Goal: Task Accomplishment & Management: Manage account settings

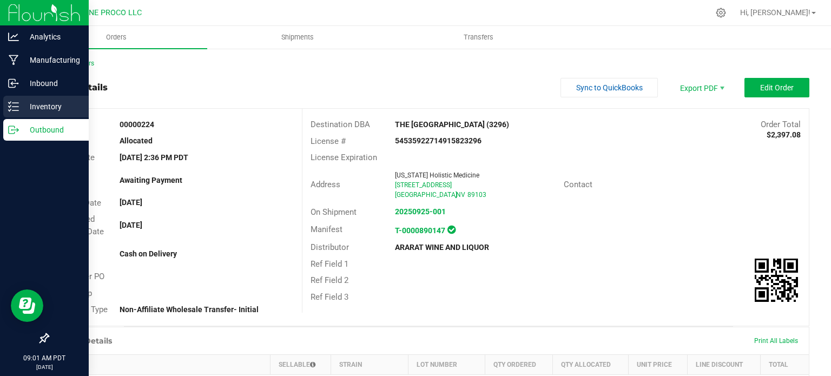
click at [22, 114] on div "Inventory" at bounding box center [46, 107] width 86 height 22
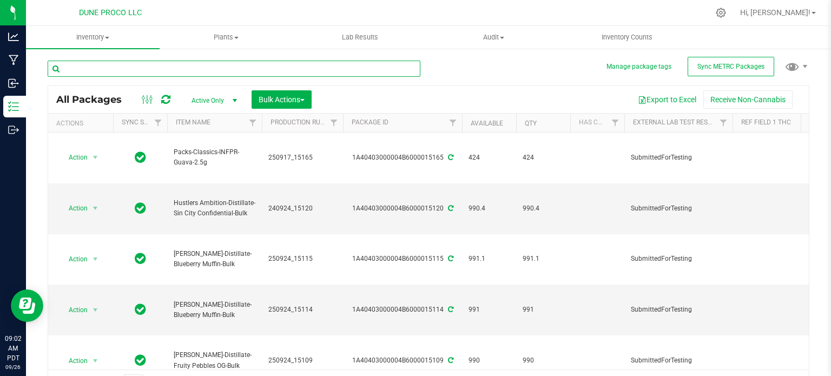
click at [143, 73] on input "text" at bounding box center [234, 69] width 373 height 16
type input "15034"
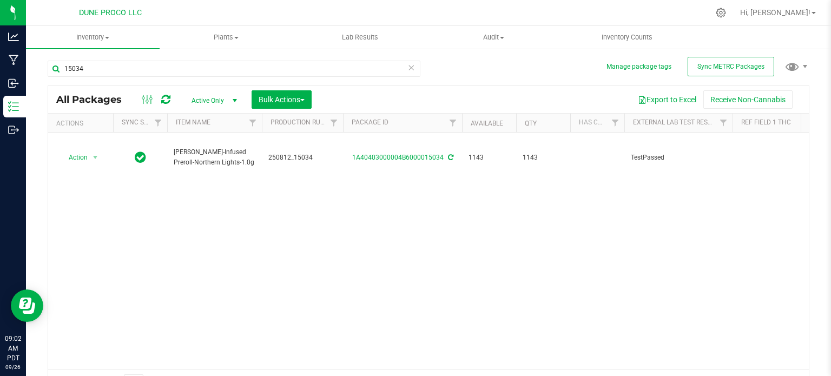
click at [390, 182] on div "Action Action Adjust qty Create package Edit attributes Global inventory Locate…" at bounding box center [428, 251] width 761 height 237
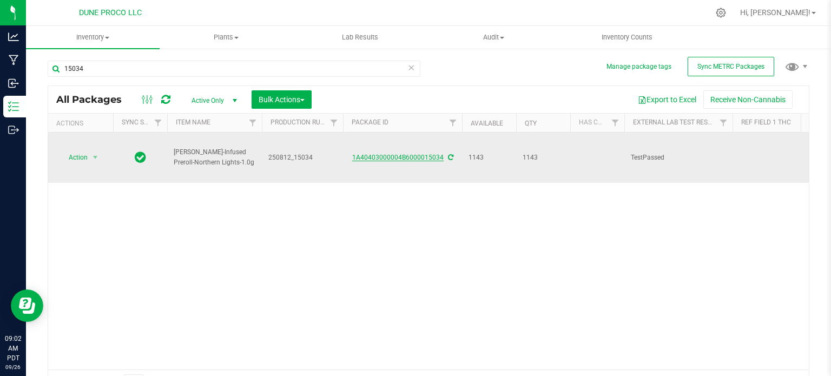
click at [404, 154] on link "1A40403000004B6000015034" at bounding box center [397, 158] width 91 height 8
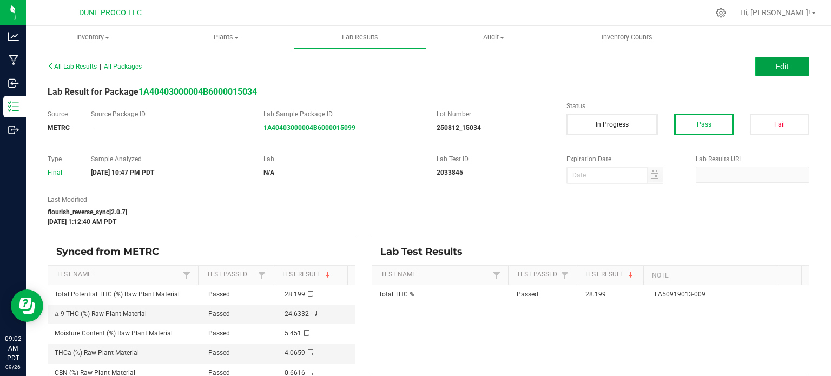
click at [774, 60] on button "Edit" at bounding box center [783, 66] width 54 height 19
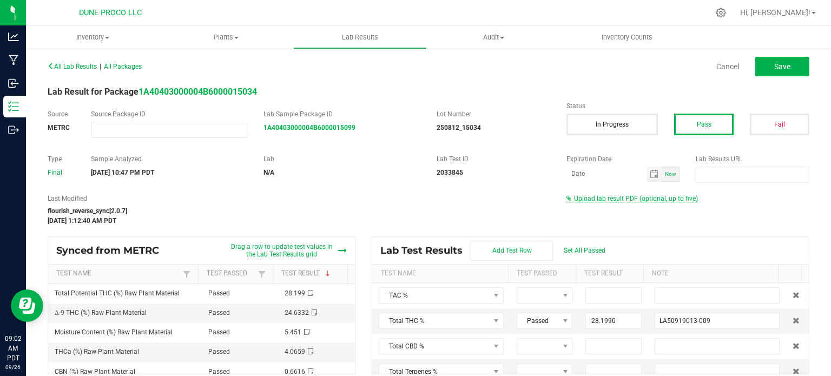
click at [599, 198] on span "Upload lab result PDF (optional, up to five)" at bounding box center [636, 199] width 124 height 8
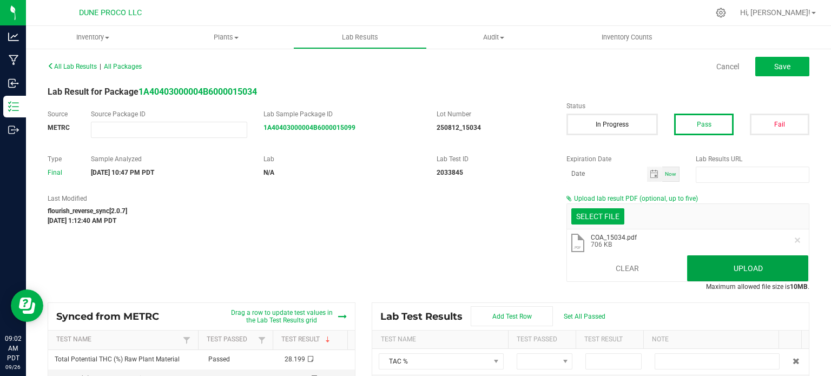
click at [756, 272] on button "Upload" at bounding box center [747, 268] width 121 height 26
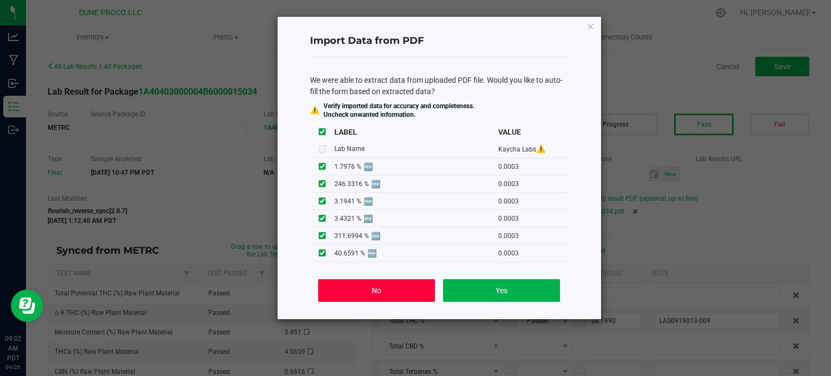
click at [414, 296] on button "No" at bounding box center [376, 290] width 116 height 23
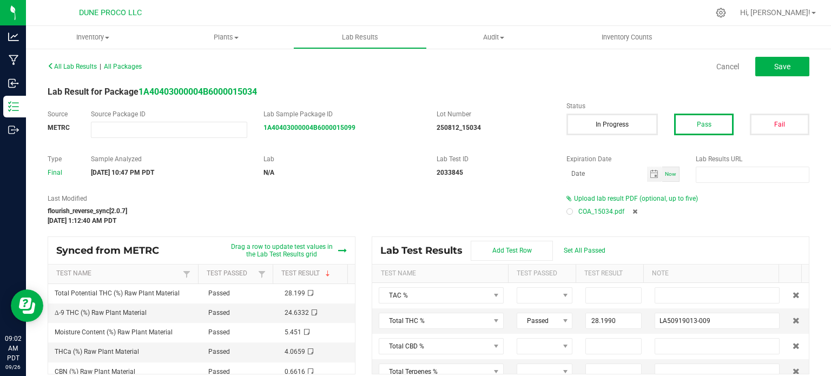
click at [559, 214] on div "Upload lab result PDF (optional, up to five) COA_15034.pdf" at bounding box center [688, 207] width 259 height 26
click at [568, 212] on div at bounding box center [569, 211] width 3 height 3
click at [775, 65] on span "Save" at bounding box center [783, 66] width 16 height 9
type input "28.1990"
type input "LA50919013-009"
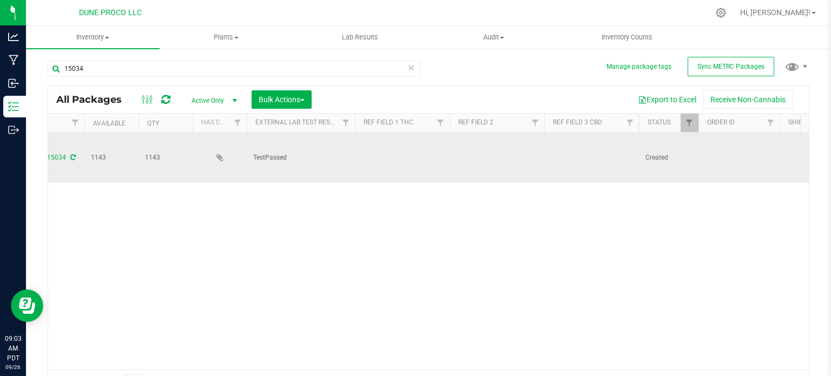
click at [403, 140] on td at bounding box center [402, 158] width 95 height 50
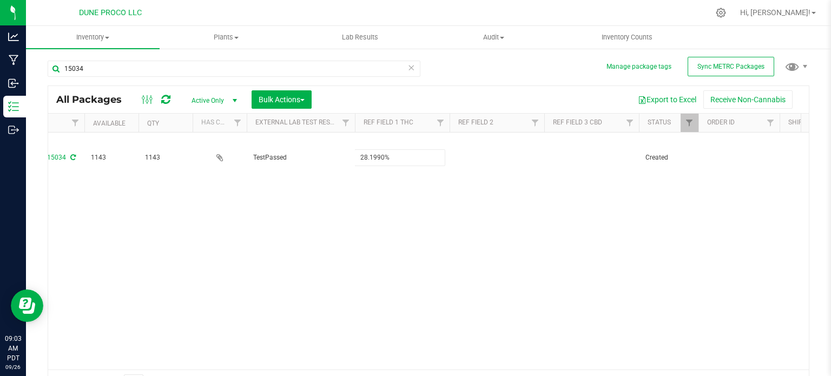
type input "28.1990%"
click at [418, 215] on div "All Packages Active Only Active Only Lab Samples Locked All External Internal B…" at bounding box center [429, 241] width 762 height 311
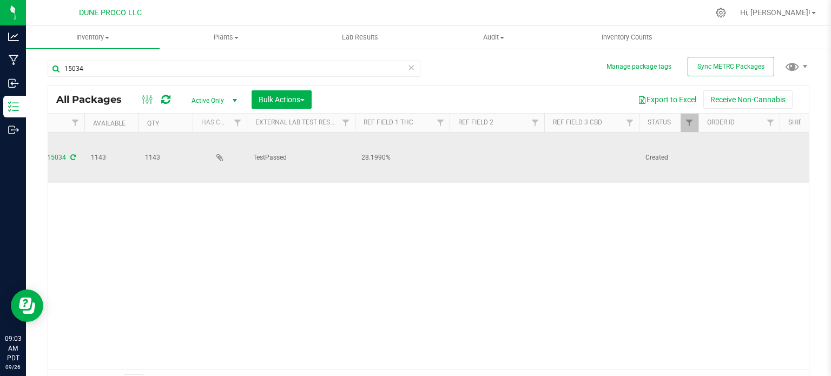
click at [586, 146] on td at bounding box center [592, 158] width 95 height 50
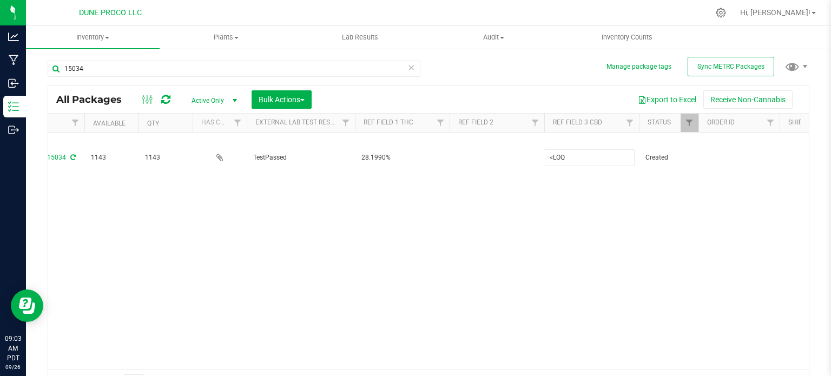
click at [537, 200] on div "All Packages Active Only Active Only Lab Samples Locked All External Internal B…" at bounding box center [429, 241] width 762 height 311
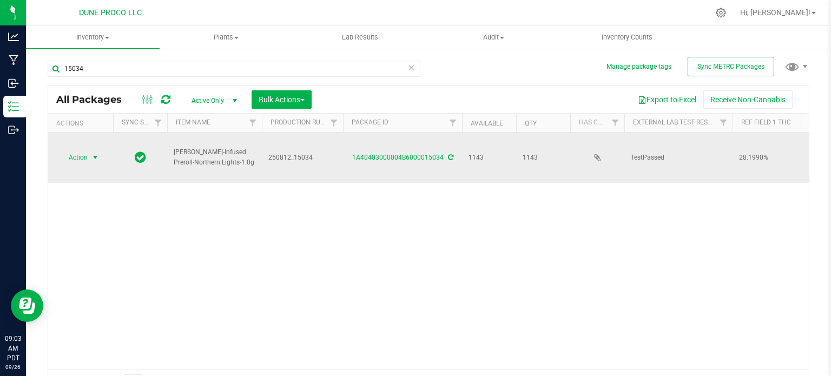
click at [80, 150] on span "Action" at bounding box center [73, 157] width 29 height 15
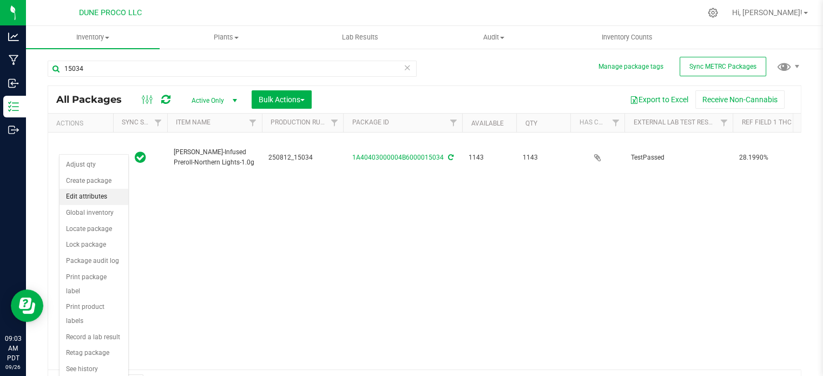
click at [104, 199] on li "Edit attributes" at bounding box center [94, 197] width 69 height 16
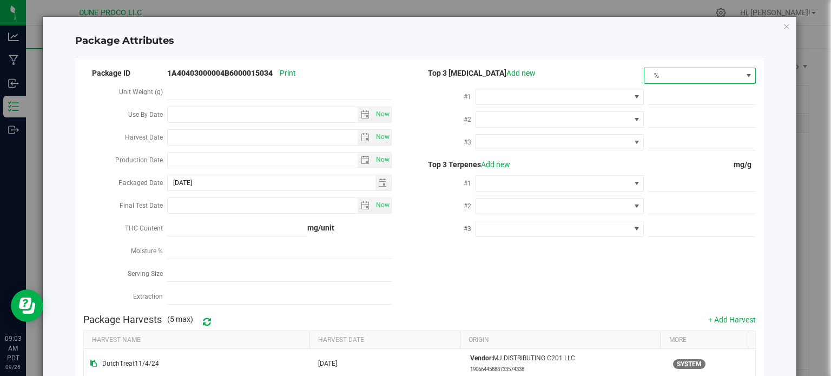
click at [686, 74] on span "%" at bounding box center [693, 75] width 97 height 15
click at [668, 116] on li "mg/unit" at bounding box center [693, 113] width 110 height 18
click at [670, 89] on span at bounding box center [702, 97] width 108 height 16
paste input "246.3316"
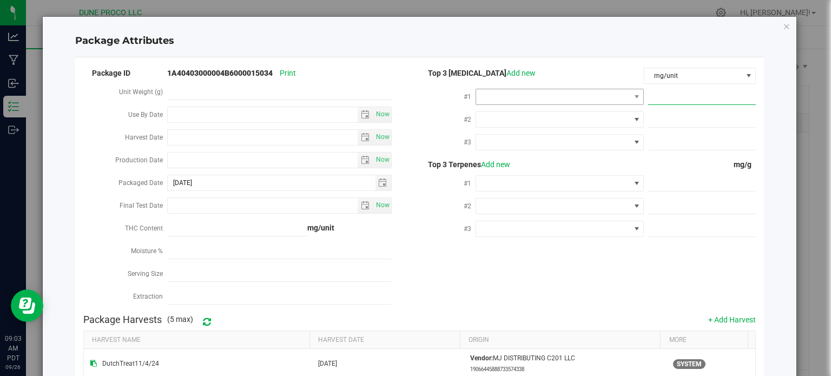
type input "246.3316"
click at [600, 95] on span at bounding box center [553, 96] width 154 height 15
type input "9"
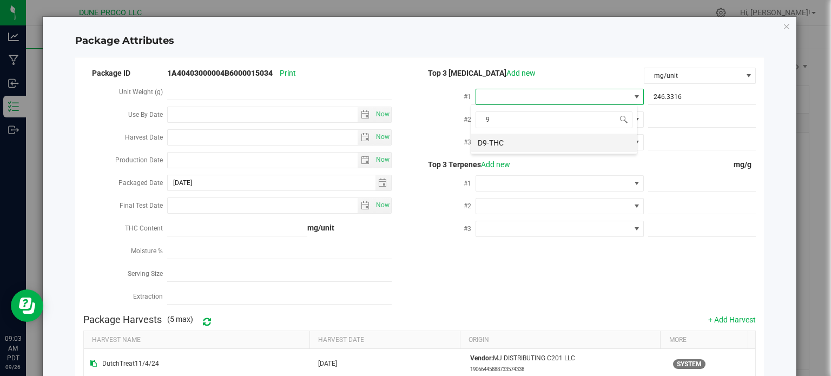
click at [544, 151] on li "D9-THC" at bounding box center [554, 143] width 166 height 18
click at [666, 115] on span at bounding box center [702, 120] width 108 height 16
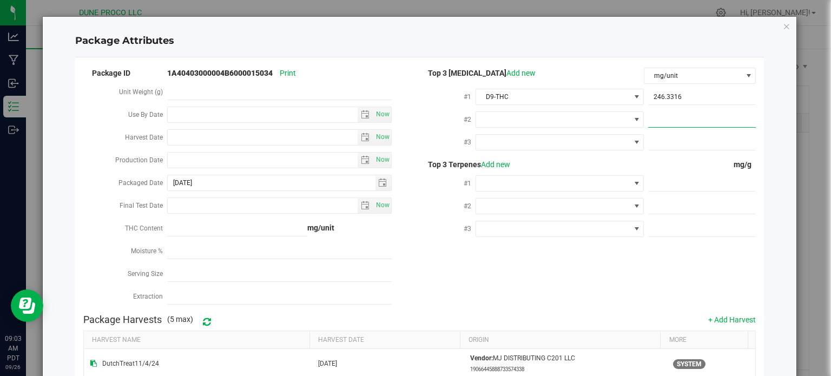
paste input "40.6591"
type input "40.6591"
click at [620, 123] on span at bounding box center [553, 119] width 154 height 15
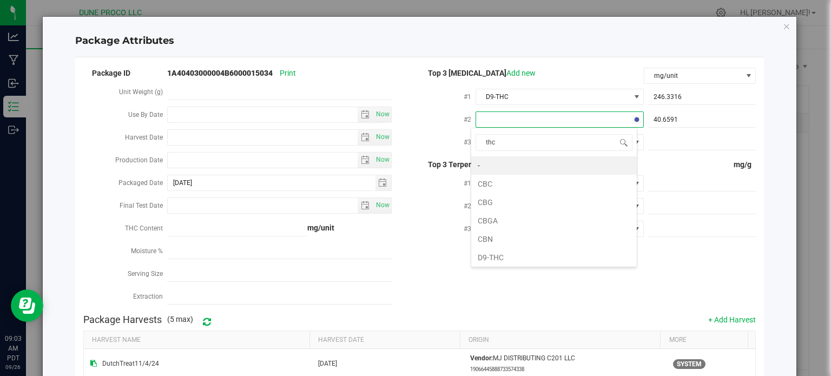
type input "thca"
click at [557, 158] on li "THCA" at bounding box center [554, 165] width 166 height 18
click at [672, 149] on span at bounding box center [702, 143] width 108 height 16
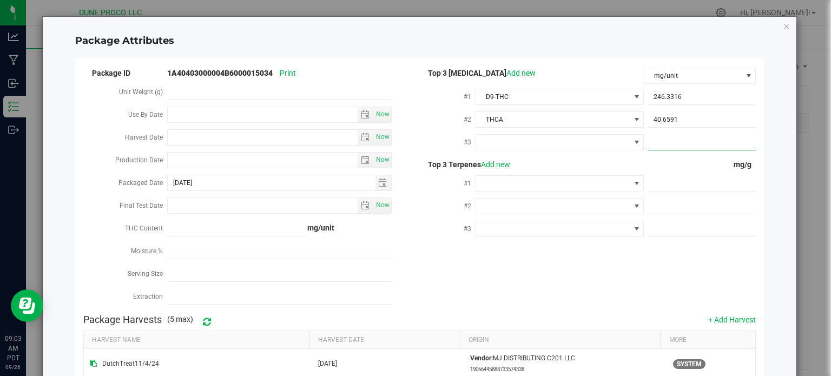
paste input "9.6688"
type input "9.6688"
click at [492, 142] on span at bounding box center [553, 142] width 154 height 15
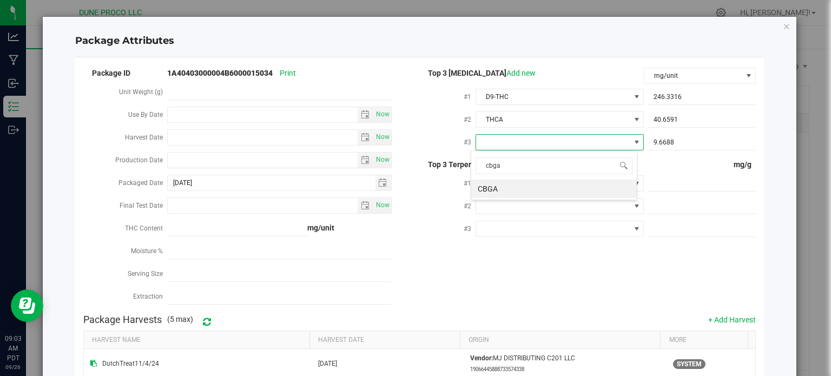
type input "cbg"
click at [515, 186] on li "CBG" at bounding box center [554, 189] width 166 height 18
click at [681, 183] on span at bounding box center [702, 184] width 108 height 16
paste input "3.03"
type input "3.03"
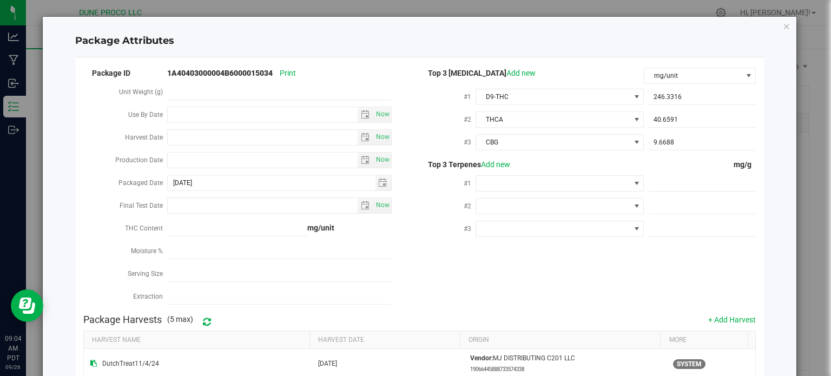
type input "3.0300"
click at [601, 183] on span at bounding box center [553, 183] width 154 height 15
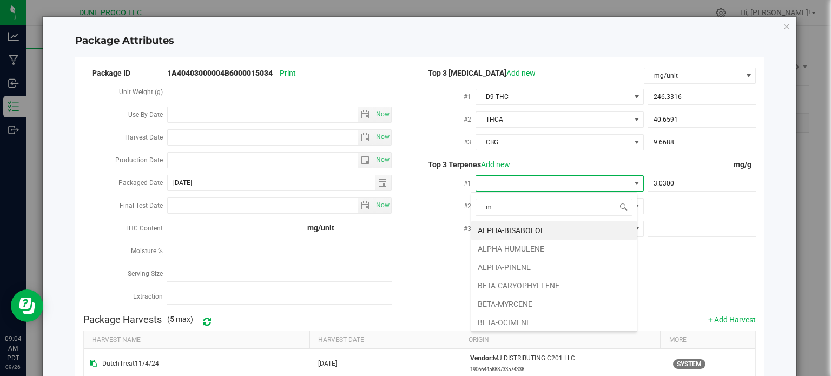
type input "my"
click at [576, 228] on li "BETA-MYRCENE" at bounding box center [554, 230] width 166 height 18
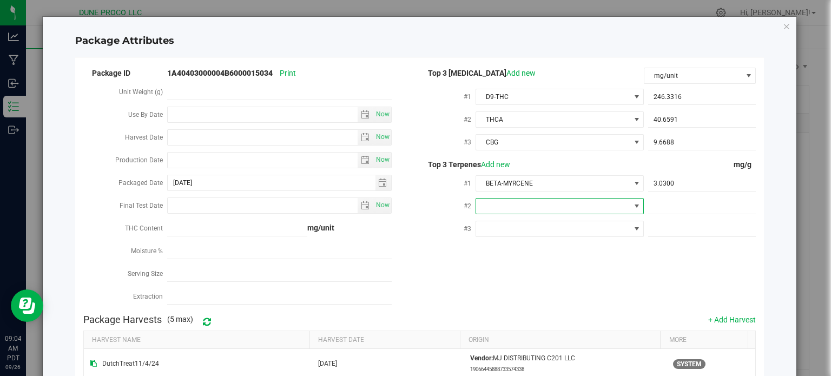
click at [566, 211] on span at bounding box center [553, 206] width 154 height 15
type input "car"
click at [537, 245] on li "BETA-CARYOPHYLLENE" at bounding box center [554, 253] width 166 height 18
click at [677, 213] on span at bounding box center [702, 207] width 108 height 16
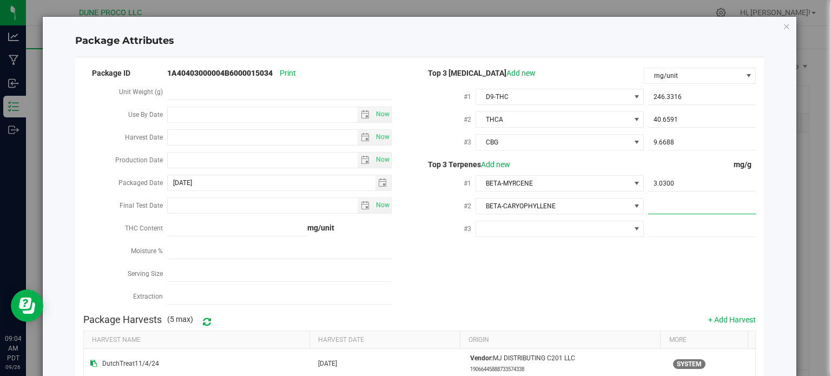
paste input "3.03"
type input "3.03"
type input "3.0300"
click at [665, 212] on span "3.0300 3.03" at bounding box center [702, 207] width 108 height 16
click at [668, 212] on input "3.03" at bounding box center [702, 206] width 108 height 15
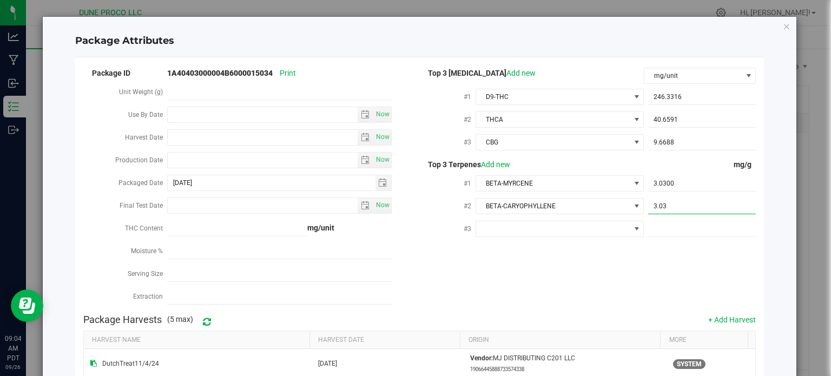
click at [668, 212] on input "3.03" at bounding box center [702, 206] width 108 height 15
paste input "1.986"
type input "1.986"
type input "1.9860"
click at [681, 236] on span at bounding box center [702, 229] width 108 height 16
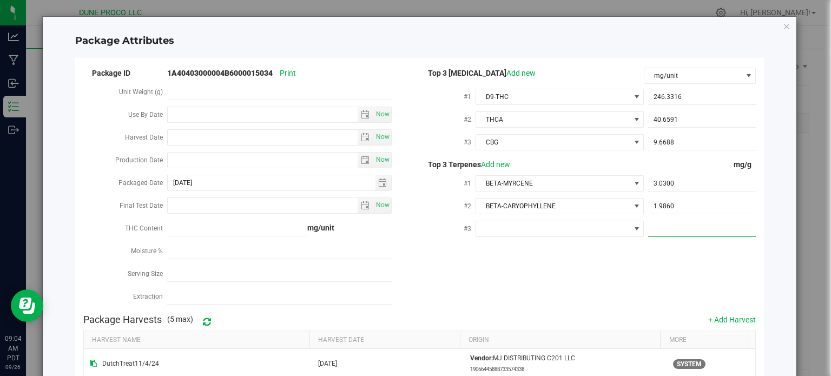
paste input "1.363"
type input "1.363"
type input "1.3630"
click at [601, 226] on span at bounding box center [553, 228] width 154 height 15
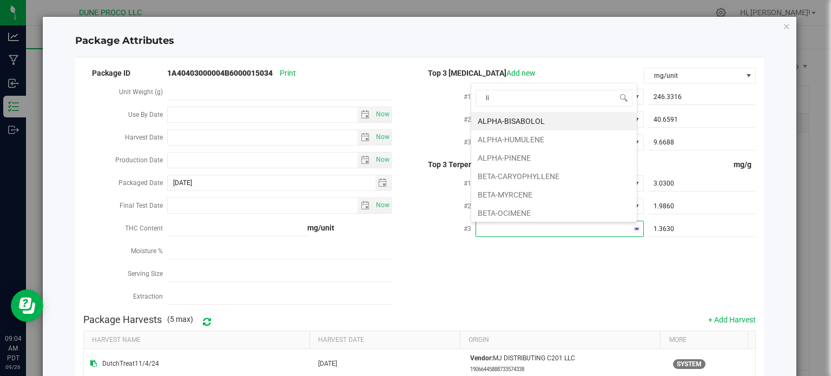
type input "lin"
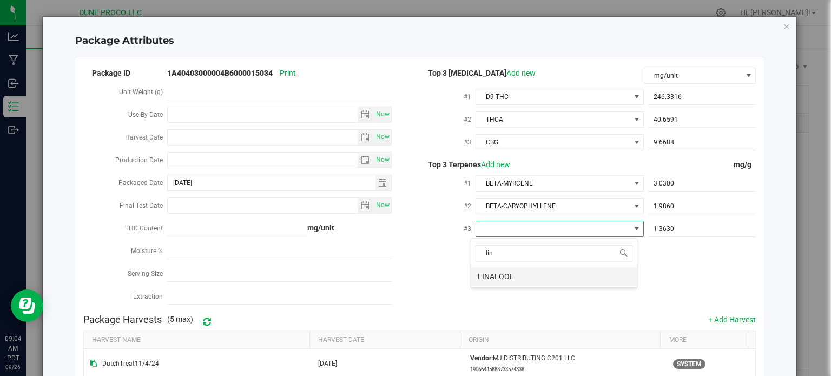
click at [567, 276] on li "LINALOOL" at bounding box center [554, 276] width 166 height 18
click at [578, 294] on div "Package ID 1A40403000004B6000015034 Print Unit Weight (g) Use By Date Now Harve…" at bounding box center [419, 187] width 673 height 243
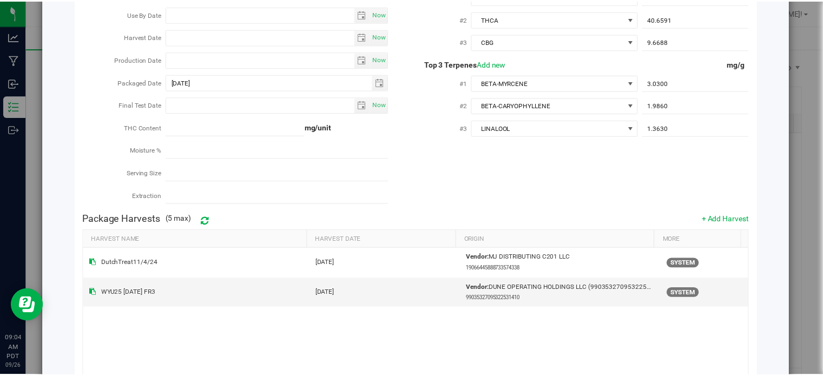
scroll to position [182, 0]
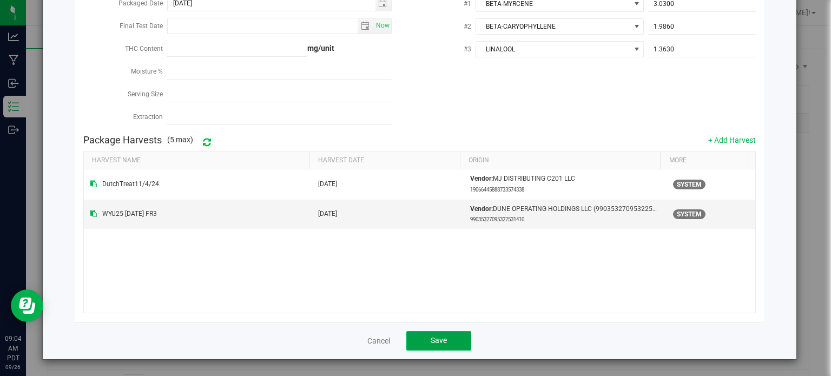
click at [452, 348] on button "Save" at bounding box center [438, 340] width 65 height 19
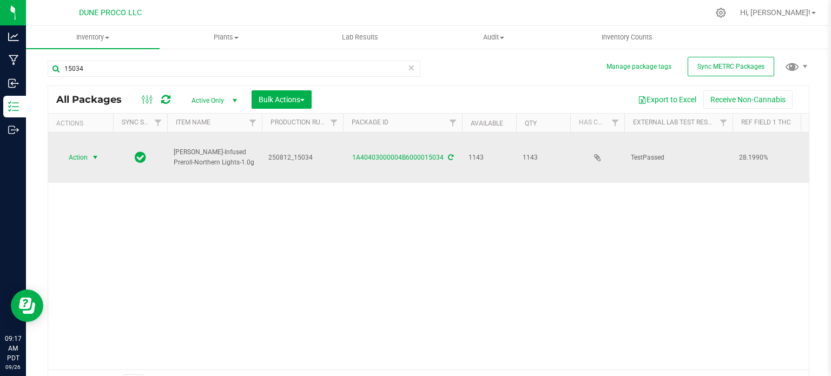
click at [80, 153] on span "Action" at bounding box center [73, 157] width 29 height 15
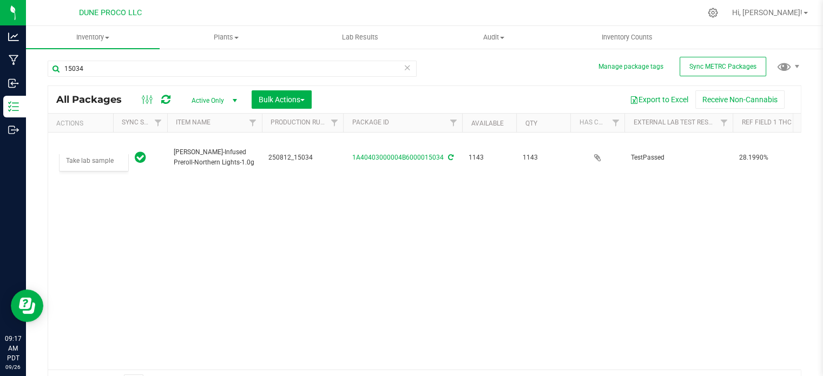
scroll to position [0, 0]
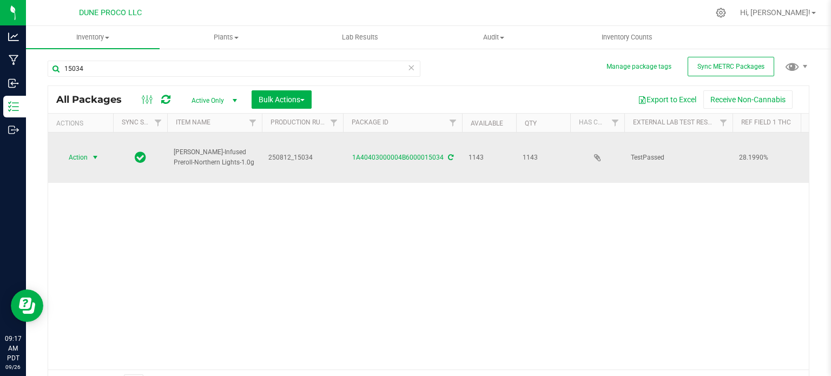
click at [101, 150] on span "select" at bounding box center [96, 157] width 14 height 15
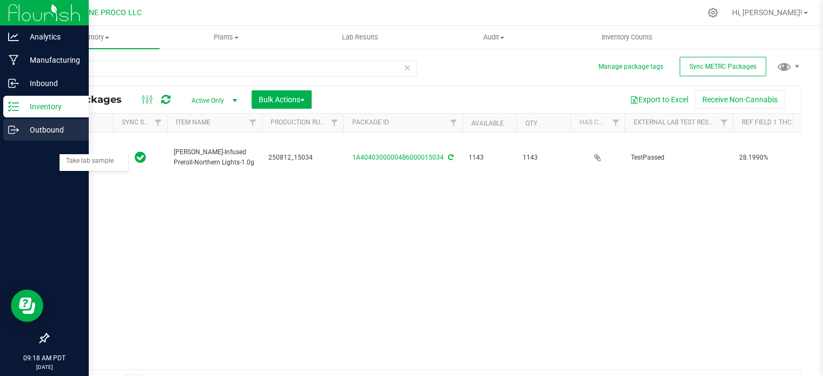
click at [24, 126] on p "Outbound" at bounding box center [51, 129] width 65 height 13
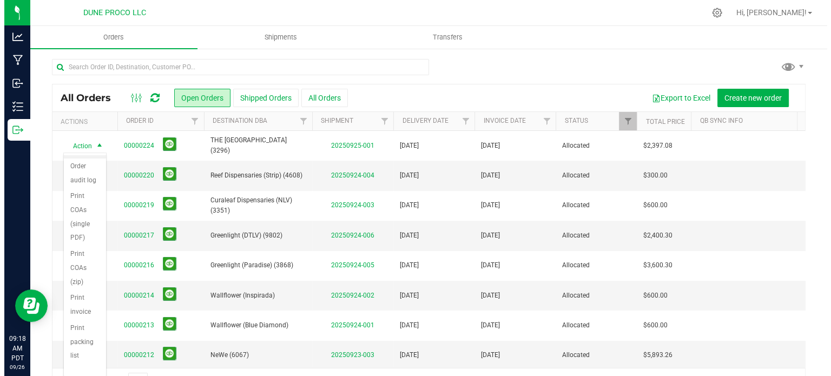
scroll to position [142, 0]
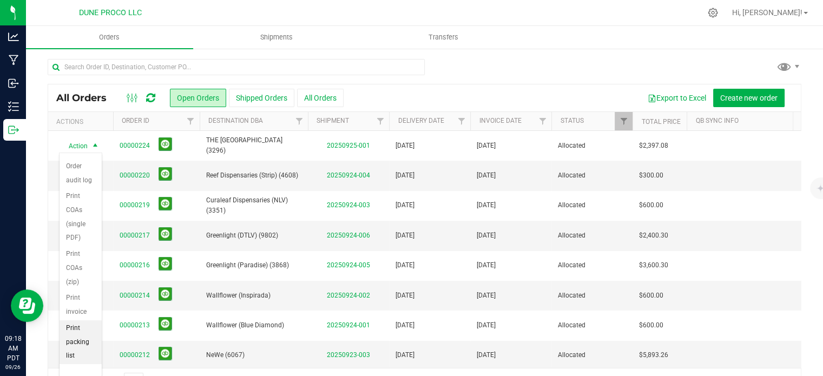
click at [73, 346] on li "Print packing list" at bounding box center [81, 342] width 42 height 44
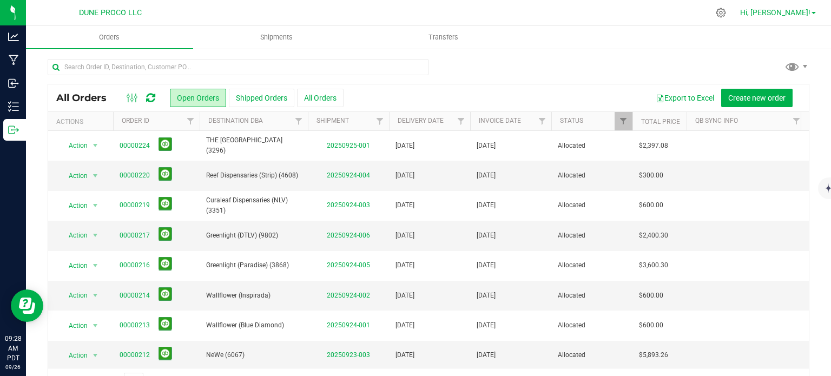
click at [814, 9] on link "Hi, [PERSON_NAME]!" at bounding box center [778, 12] width 84 height 11
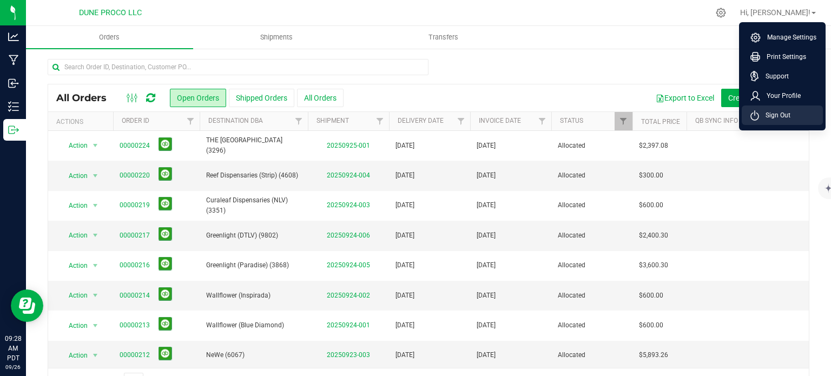
click at [774, 120] on span "Sign Out" at bounding box center [774, 115] width 31 height 11
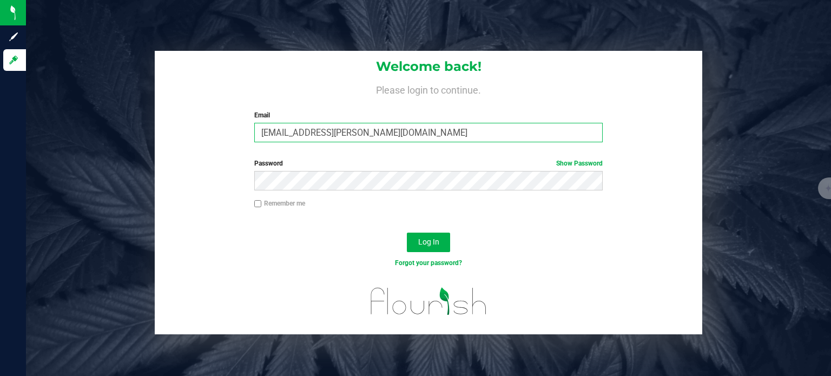
click at [296, 139] on input "[EMAIL_ADDRESS][PERSON_NAME][DOMAIN_NAME]" at bounding box center [428, 132] width 349 height 19
type input "[EMAIL_ADDRESS][DOMAIN_NAME]"
click at [445, 237] on button "Log In" at bounding box center [428, 242] width 43 height 19
